Goal: Use online tool/utility: Utilize a website feature to perform a specific function

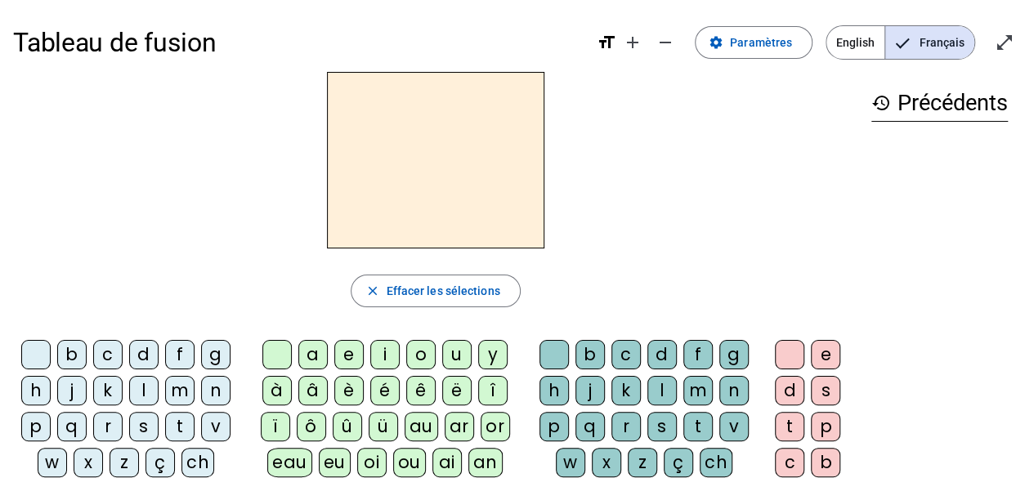
drag, startPoint x: 990, startPoint y: 47, endPoint x: 990, endPoint y: 118, distance: 71.1
click at [990, 47] on span "Entrer en plein écran" at bounding box center [1004, 42] width 39 height 39
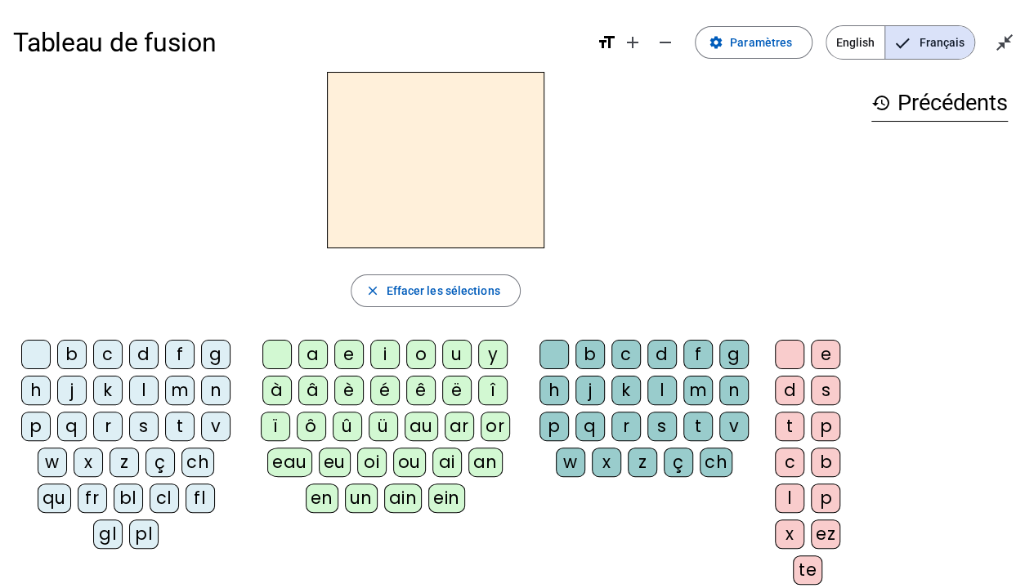
click at [33, 428] on div "p" at bounding box center [35, 426] width 29 height 29
click at [237, 279] on div "close Effacer les sélections" at bounding box center [435, 291] width 845 height 33
click at [293, 461] on div "eau" at bounding box center [289, 462] width 45 height 29
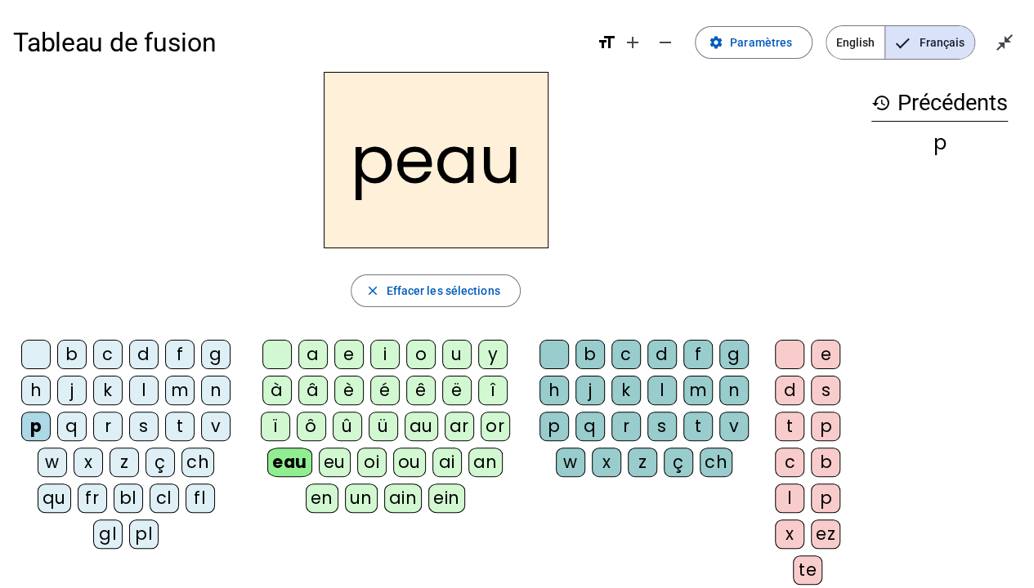
click at [65, 357] on div "b" at bounding box center [71, 354] width 29 height 29
click at [142, 422] on div "s" at bounding box center [143, 426] width 29 height 29
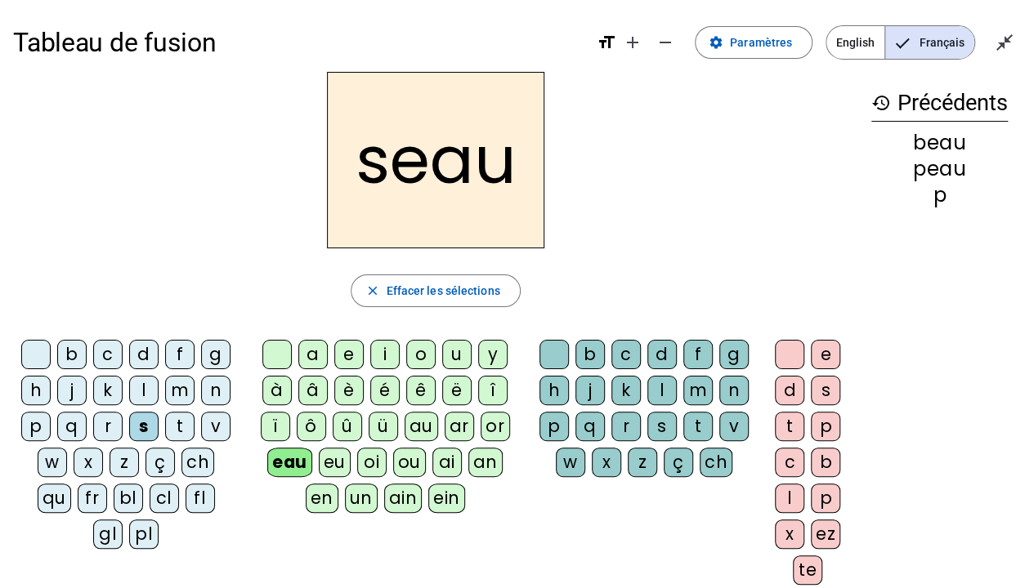
click at [209, 425] on div "v" at bounding box center [215, 426] width 29 height 29
click at [38, 349] on div at bounding box center [35, 354] width 29 height 29
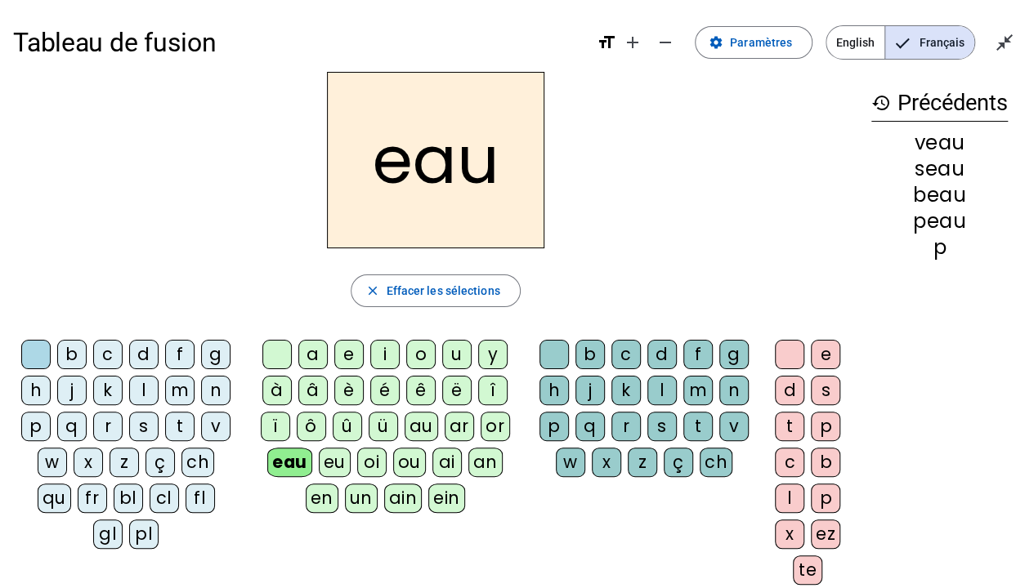
click at [427, 430] on div "au" at bounding box center [421, 426] width 34 height 29
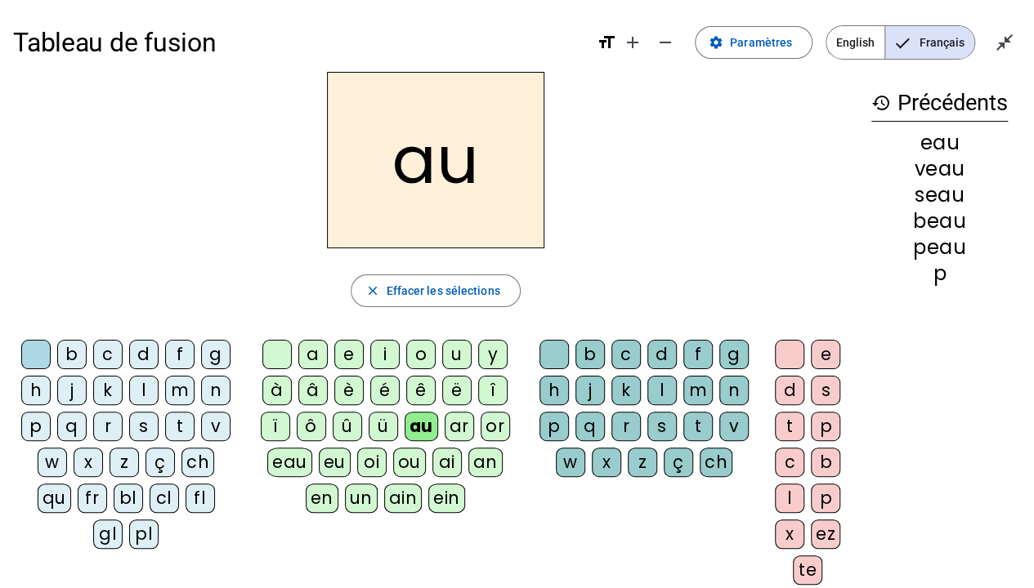
click at [784, 477] on div "x" at bounding box center [789, 534] width 29 height 29
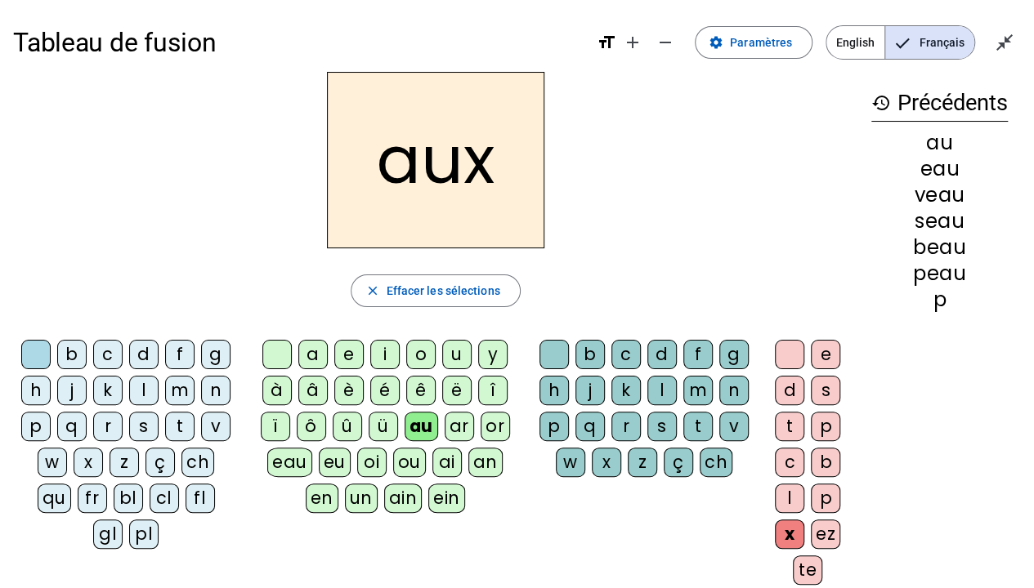
click at [177, 427] on div "t" at bounding box center [179, 426] width 29 height 29
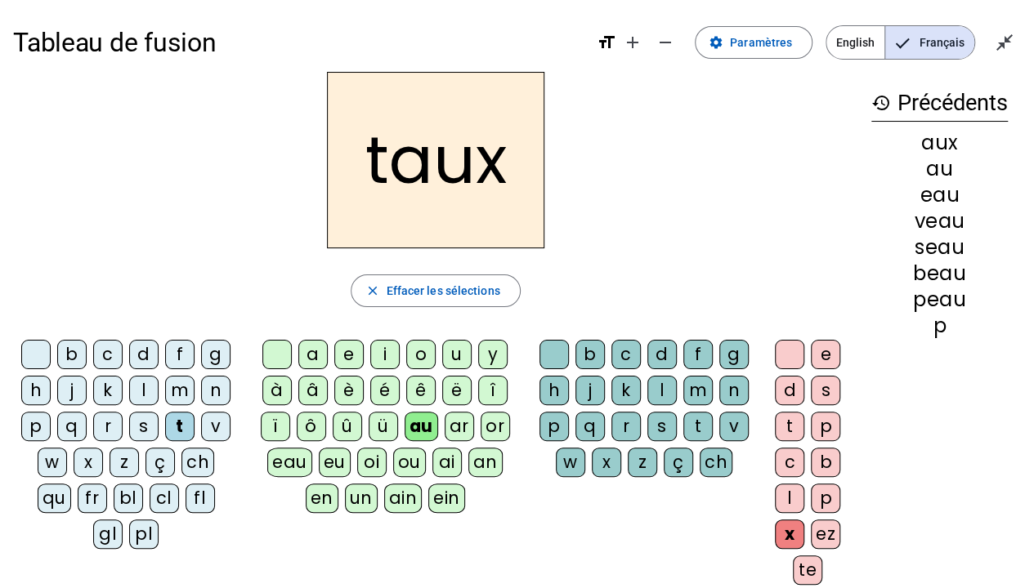
click at [179, 391] on div "m" at bounding box center [179, 390] width 29 height 29
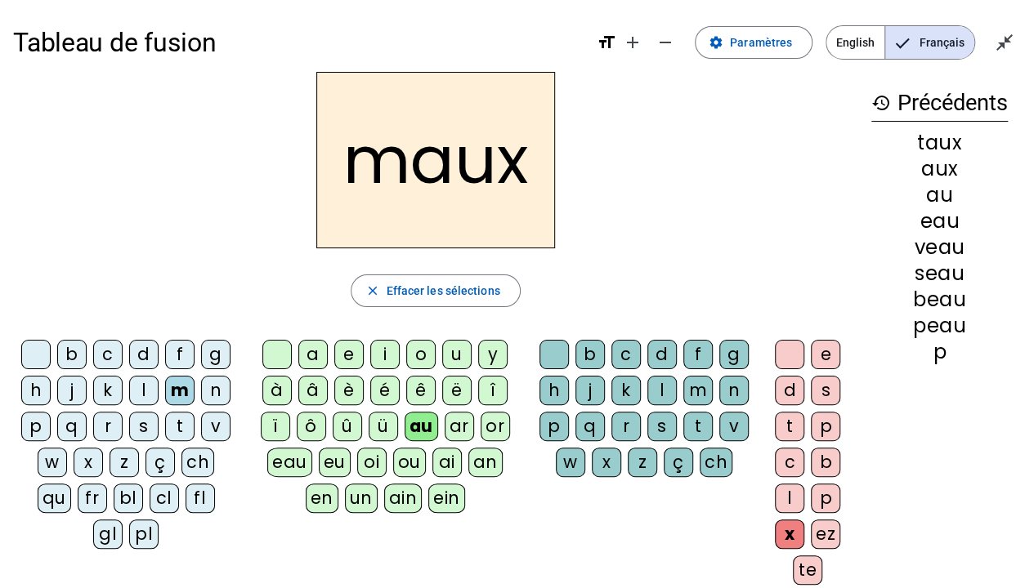
click at [177, 355] on div "f" at bounding box center [179, 354] width 29 height 29
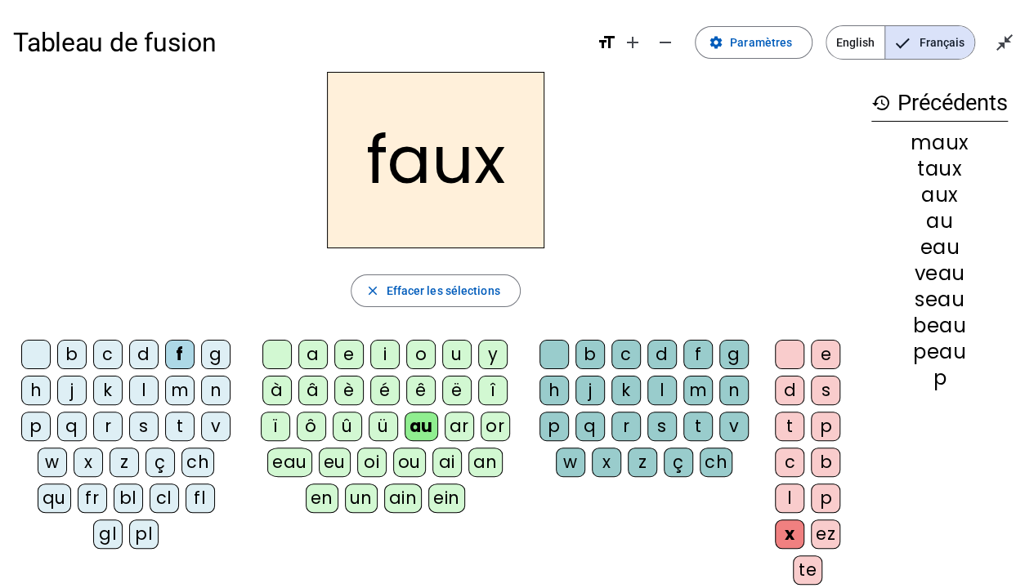
click at [699, 433] on div "t" at bounding box center [697, 426] width 29 height 29
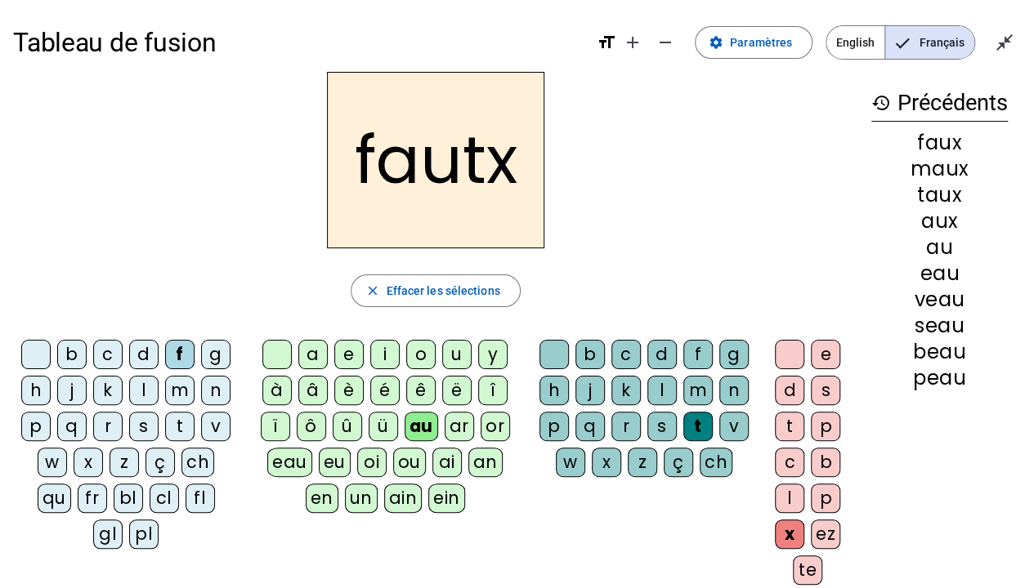
click at [791, 356] on div at bounding box center [789, 354] width 29 height 29
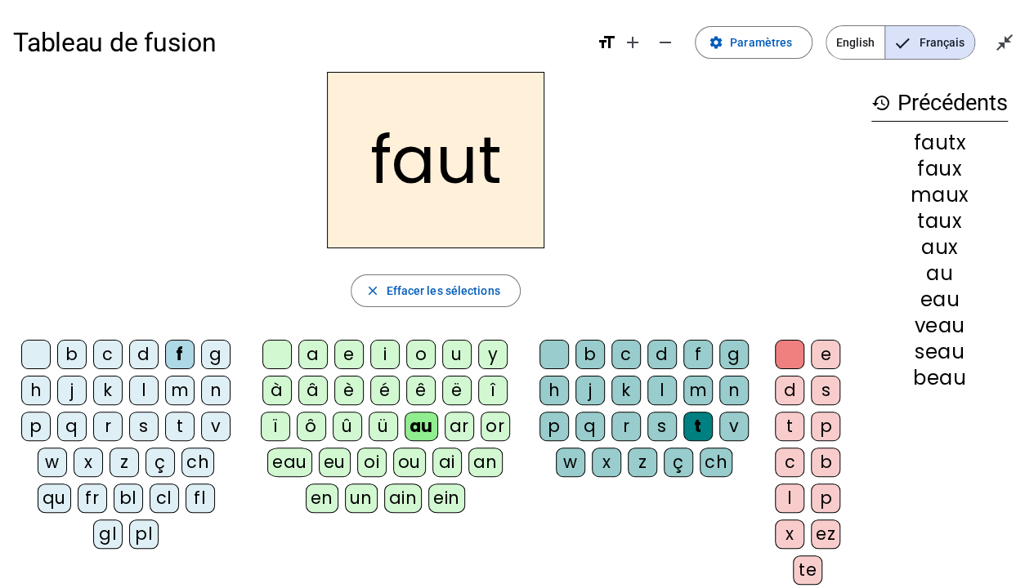
click at [39, 393] on div "h" at bounding box center [35, 390] width 29 height 29
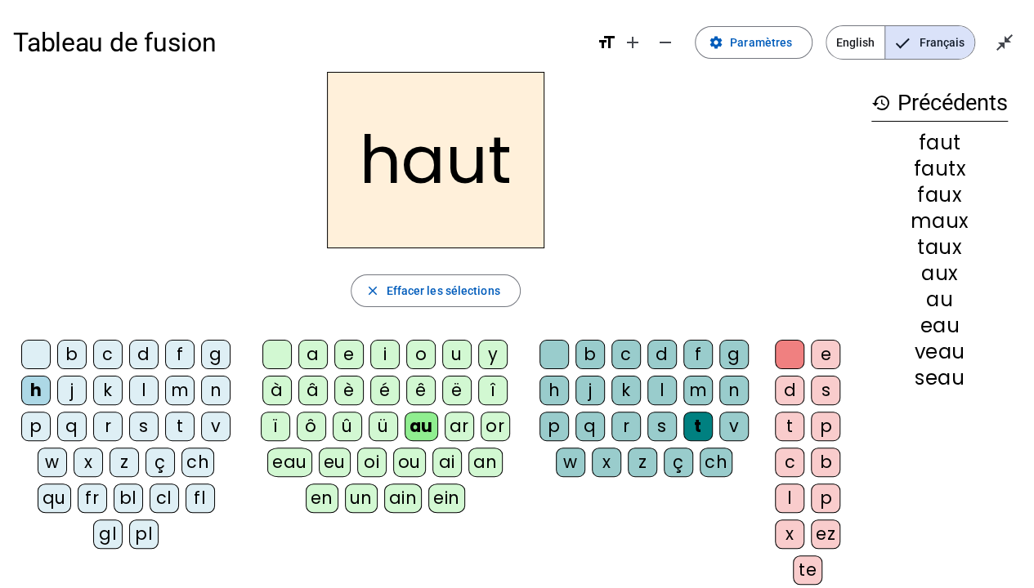
click at [212, 424] on div "v" at bounding box center [215, 426] width 29 height 29
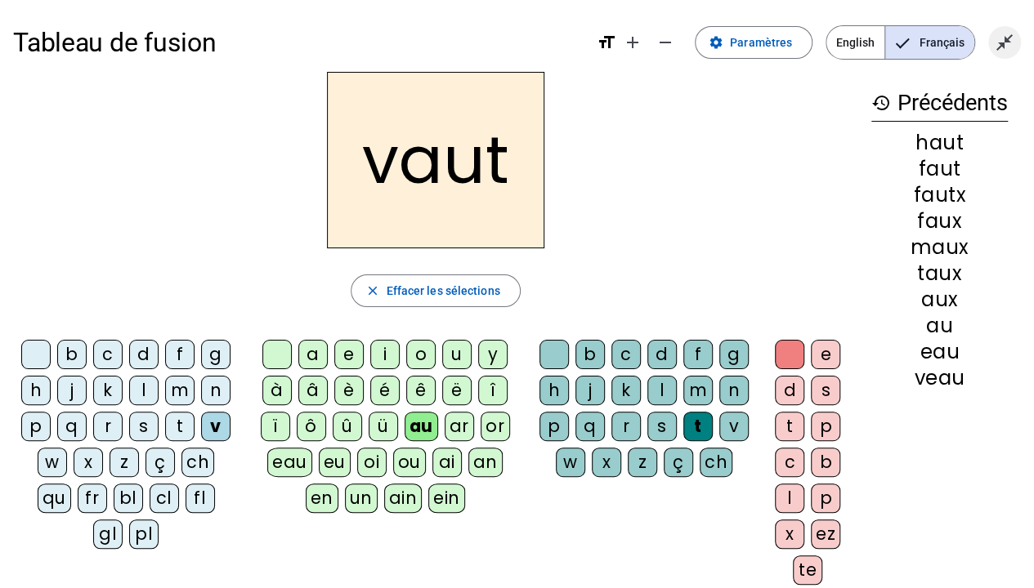
click at [1021, 37] on span "Quitter le plein écran" at bounding box center [1004, 42] width 39 height 39
